Goal: Find contact information: Find contact information

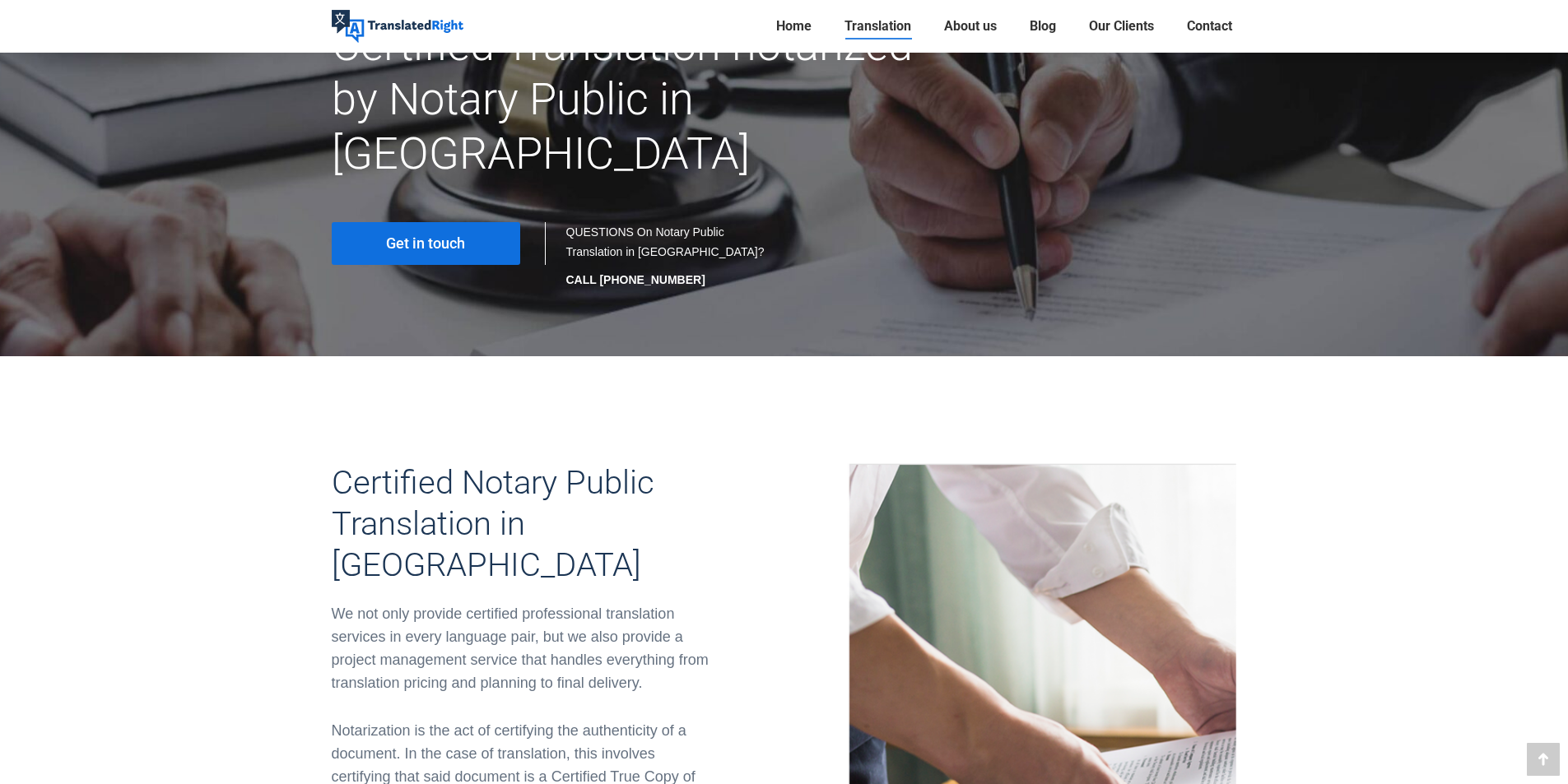
scroll to position [83, 0]
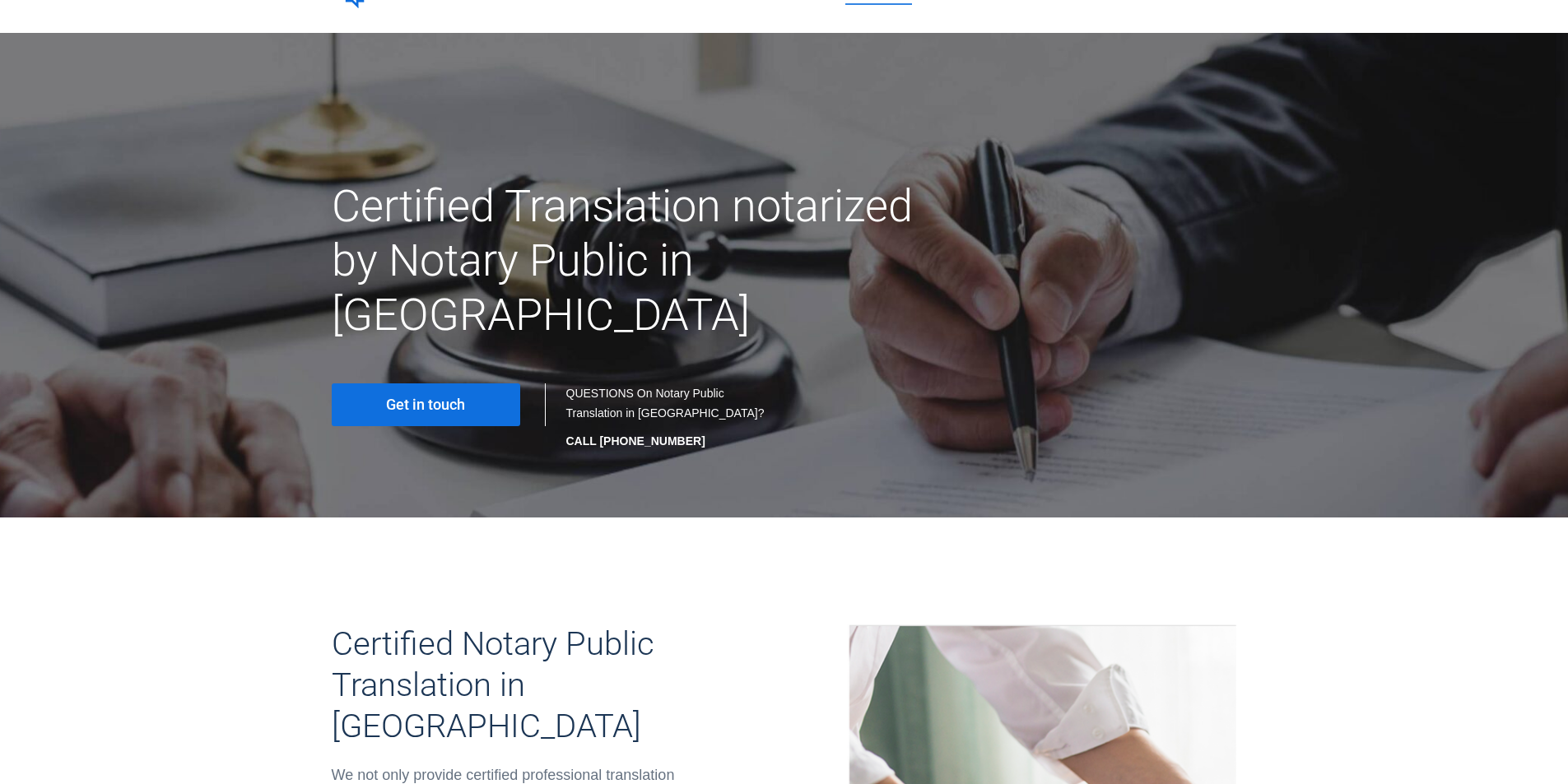
click at [396, 384] on link "Get in touch" at bounding box center [426, 405] width 189 height 43
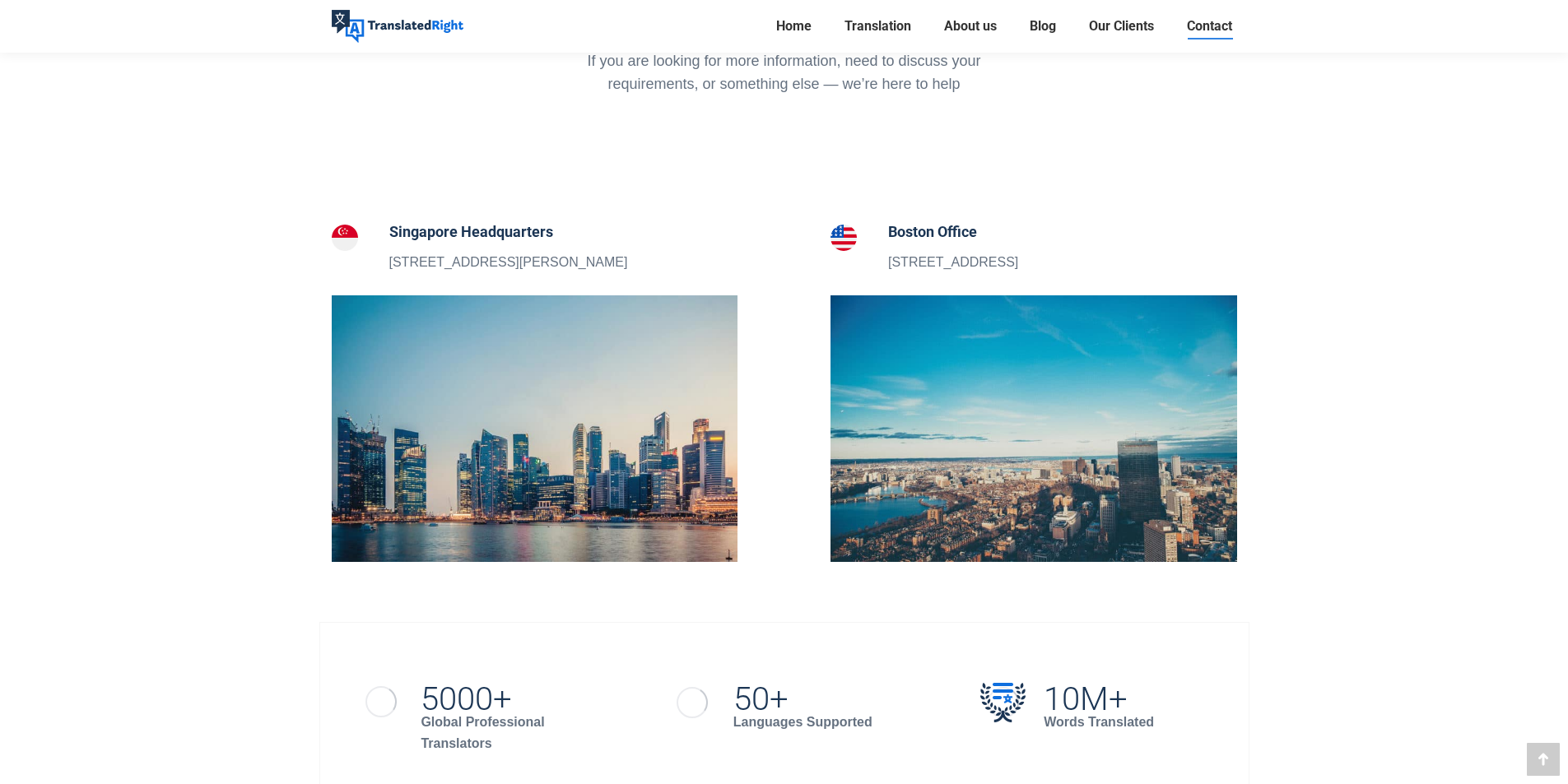
scroll to position [658, 0]
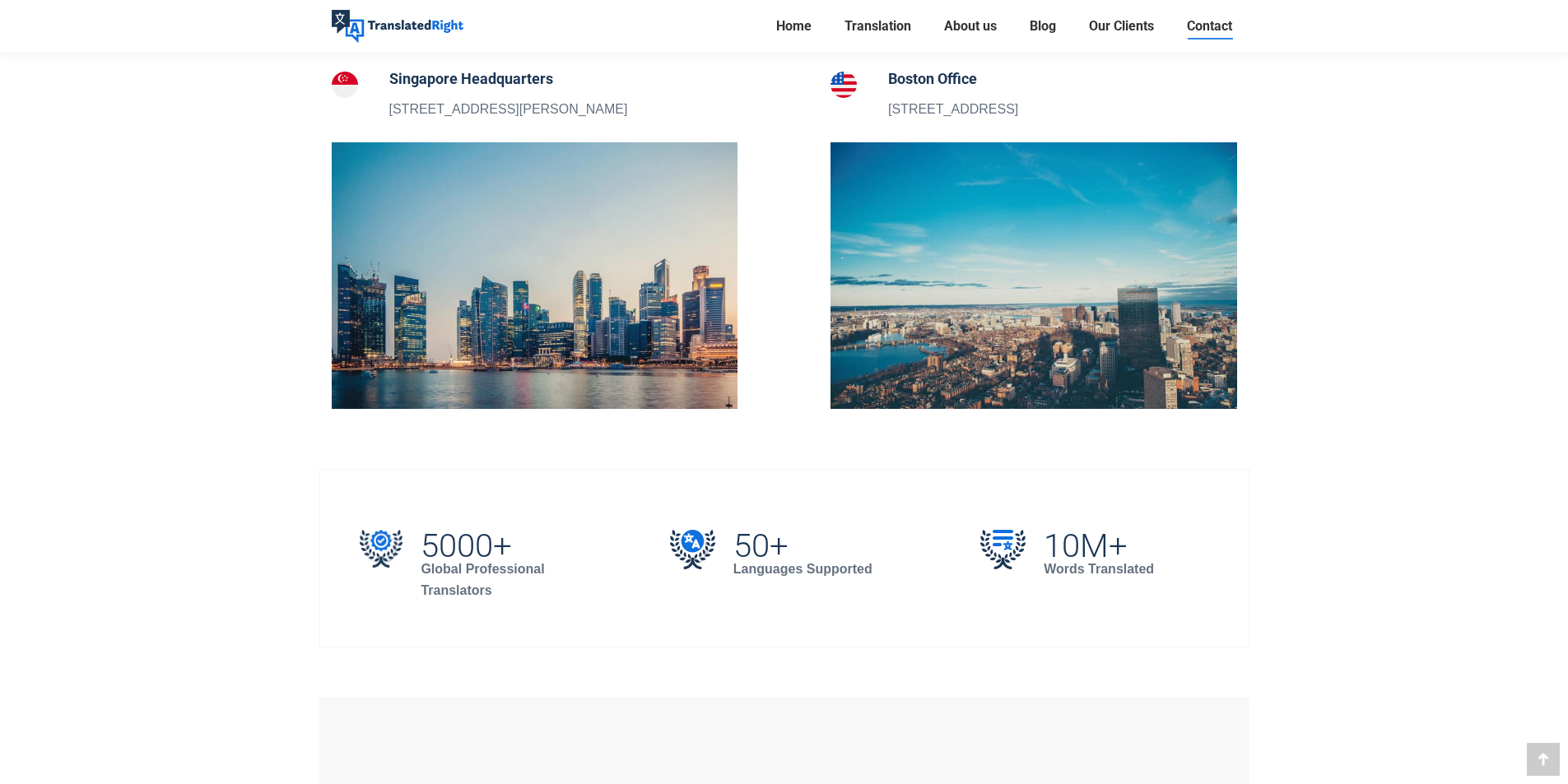
click at [500, 287] on img at bounding box center [535, 276] width 407 height 266
click at [477, 86] on h5 "Singapore Headquarters" at bounding box center [509, 78] width 239 height 23
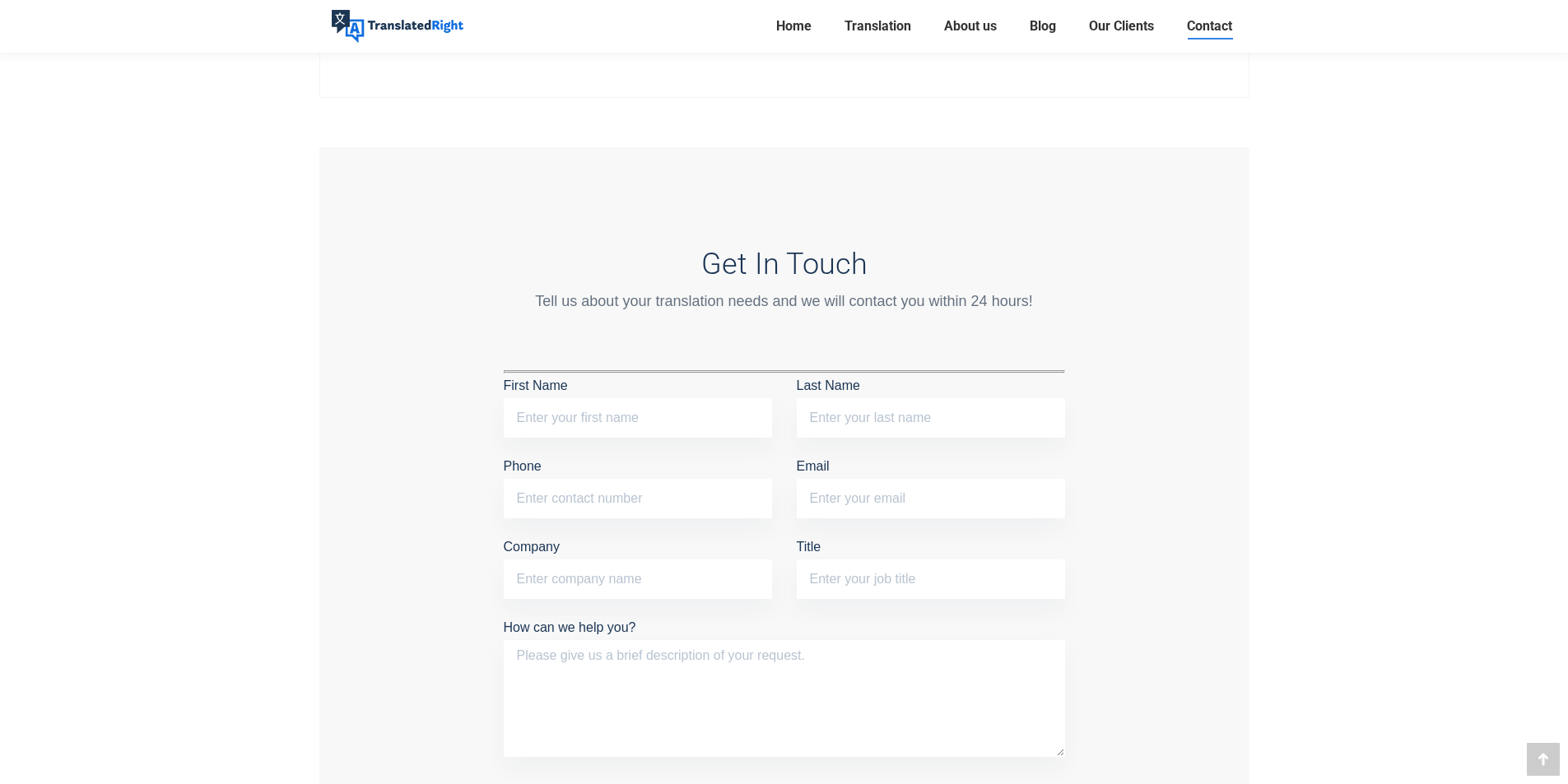
scroll to position [1317, 0]
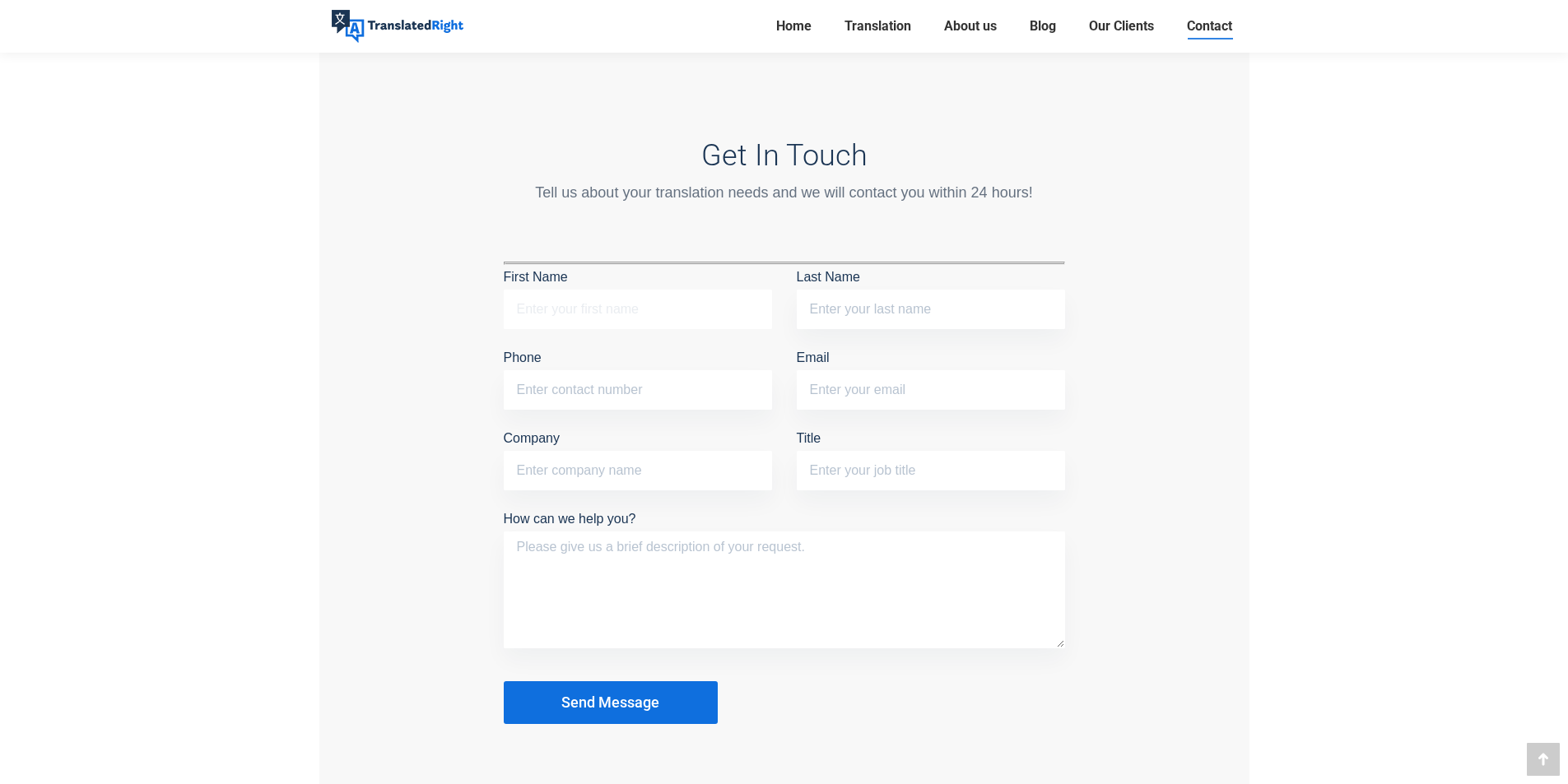
click at [631, 320] on input "First Name" at bounding box center [638, 309] width 268 height 40
type input "Adai"
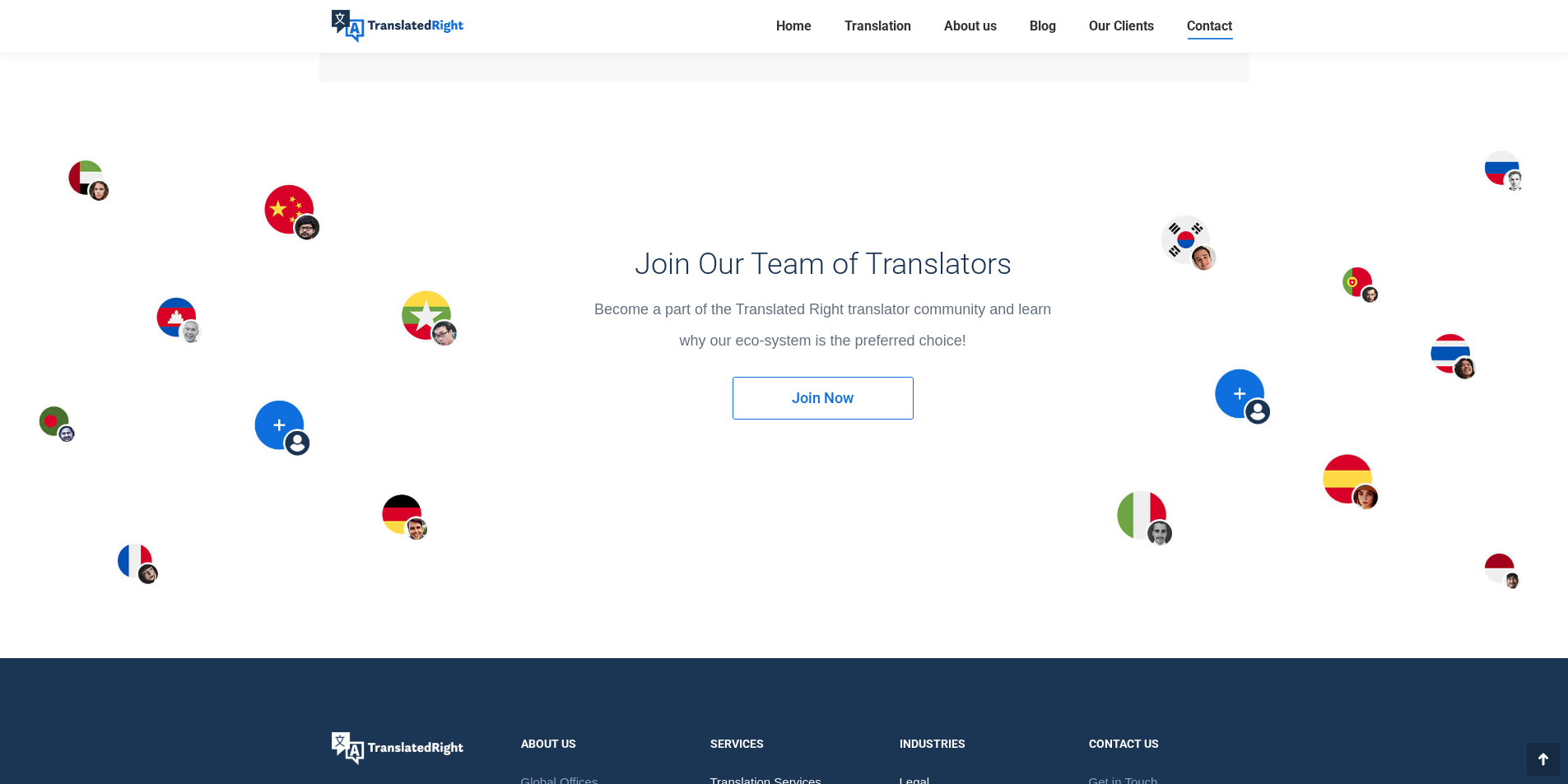
scroll to position [2428, 0]
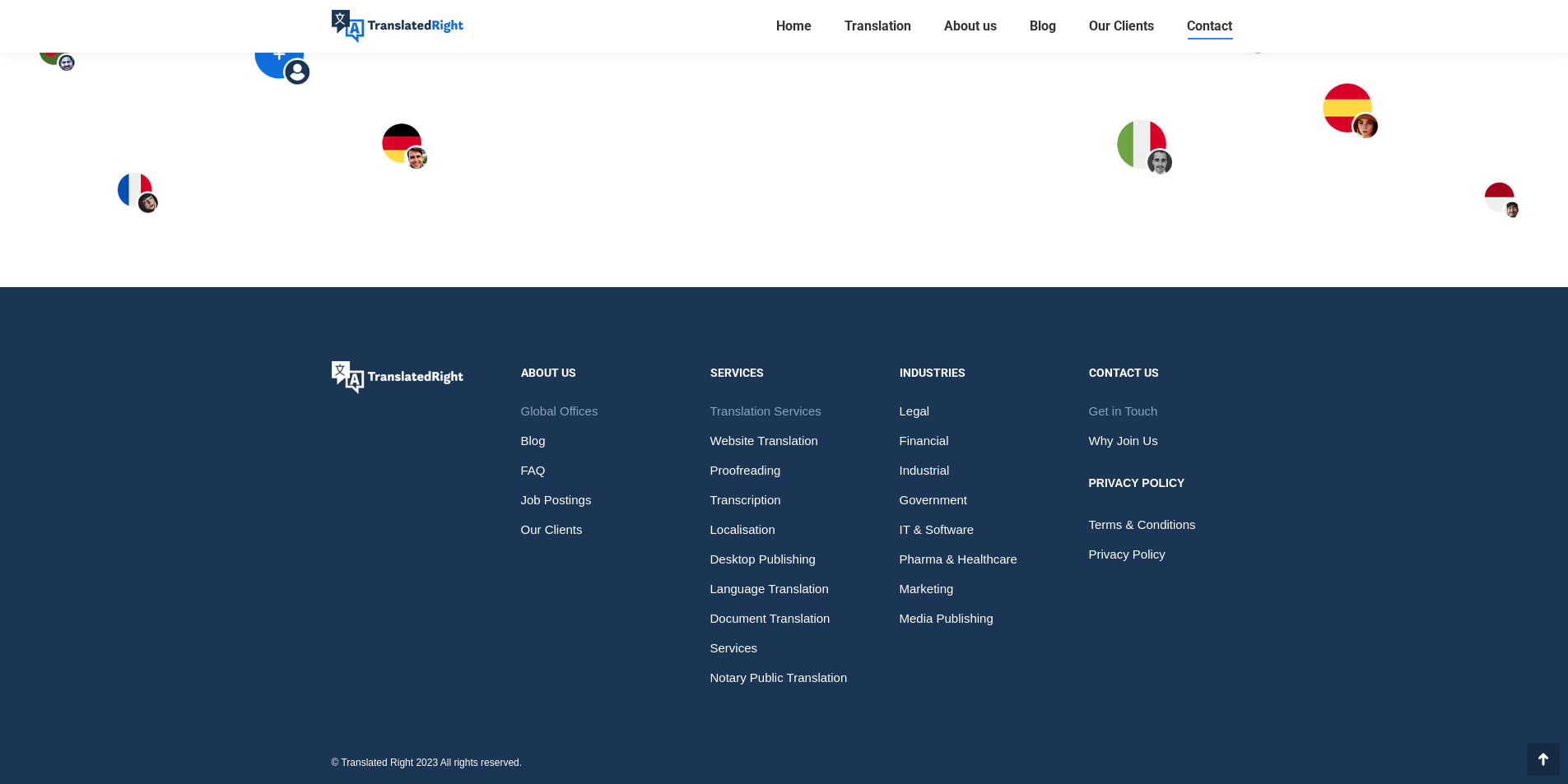
click at [746, 403] on span "Translation Services" at bounding box center [766, 411] width 111 height 30
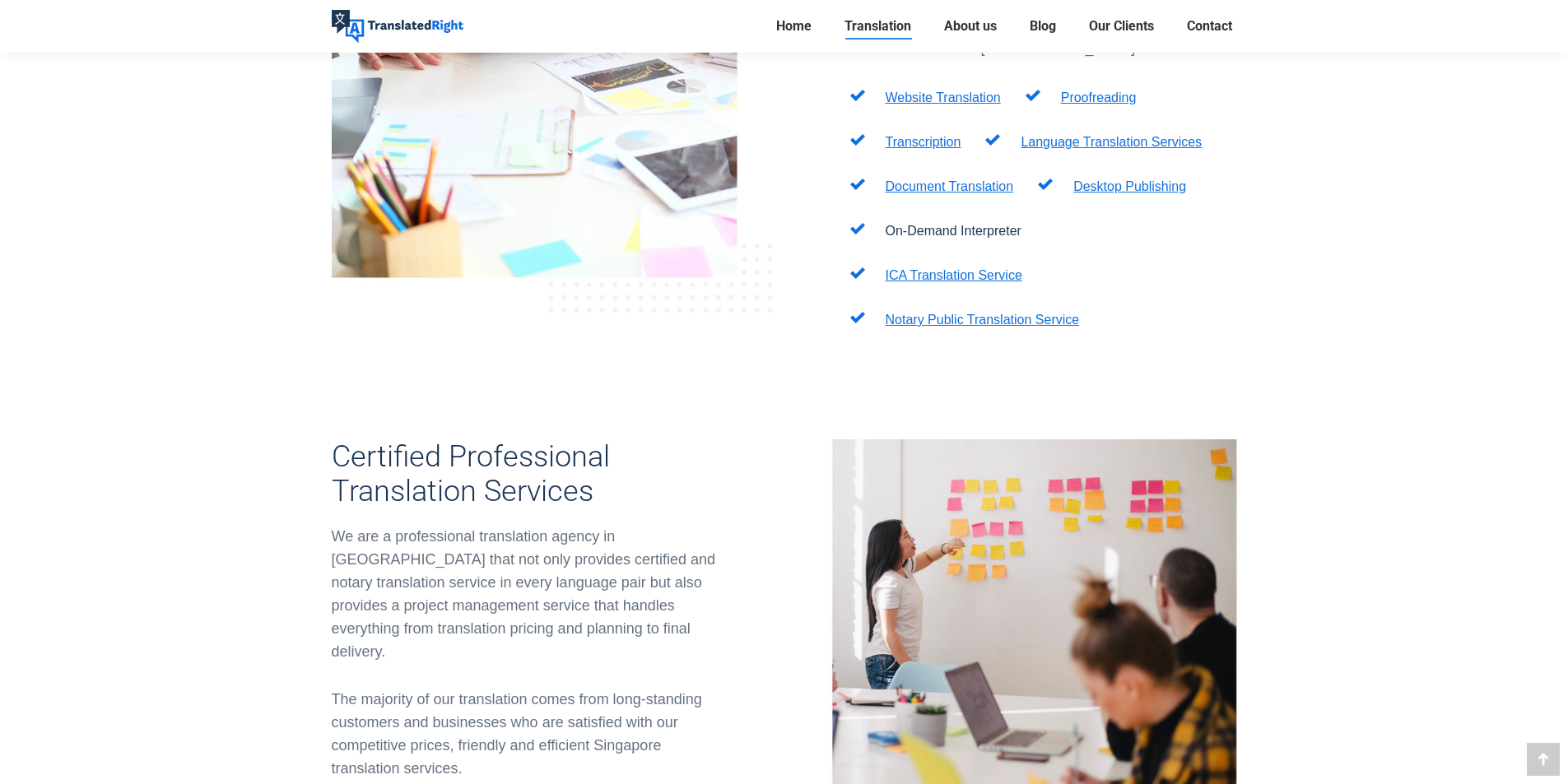
scroll to position [740, 0]
click at [970, 175] on p "Document Translation" at bounding box center [950, 185] width 128 height 19
click at [971, 178] on link "Document Translation" at bounding box center [950, 185] width 128 height 14
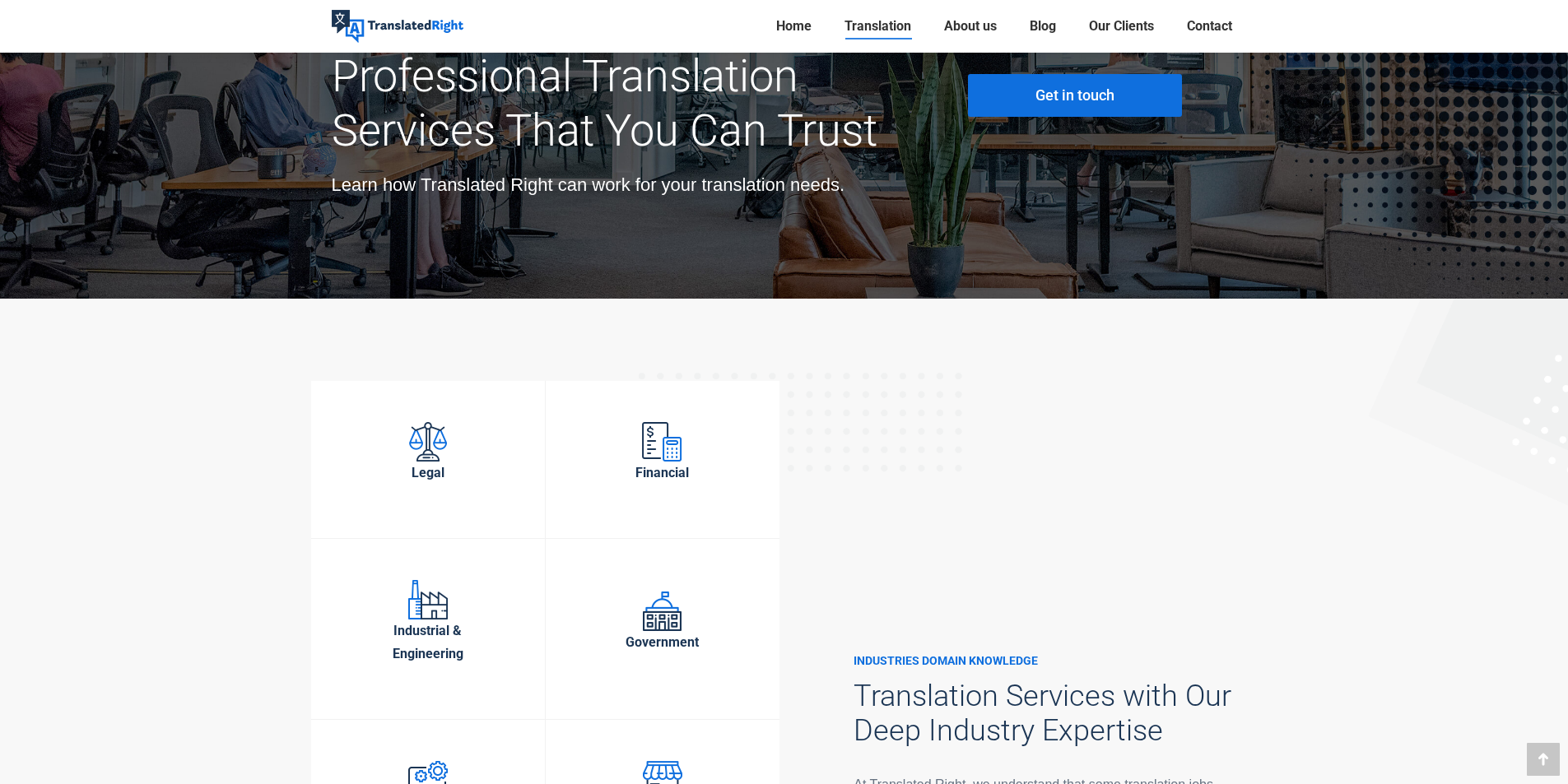
scroll to position [5019, 0]
